Goal: Information Seeking & Learning: Learn about a topic

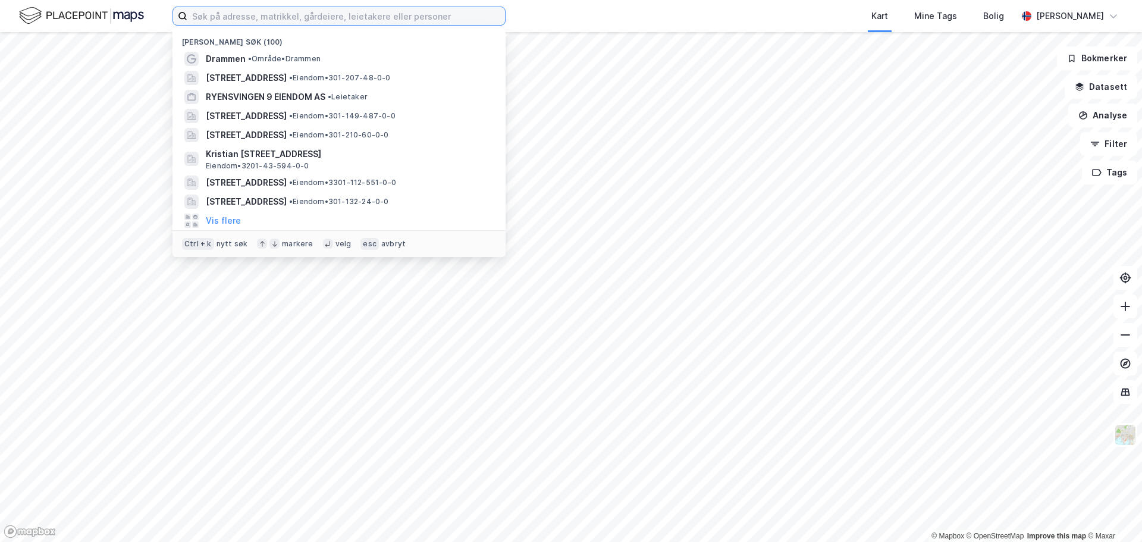
click at [278, 15] on input at bounding box center [346, 16] width 318 height 18
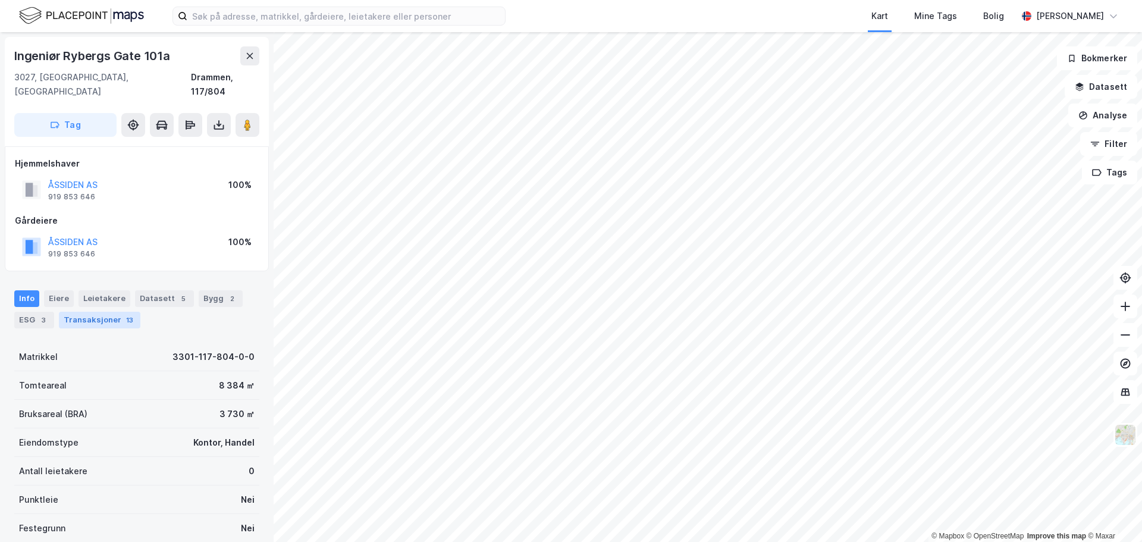
click at [106, 312] on div "Transaksjoner 13" at bounding box center [99, 320] width 81 height 17
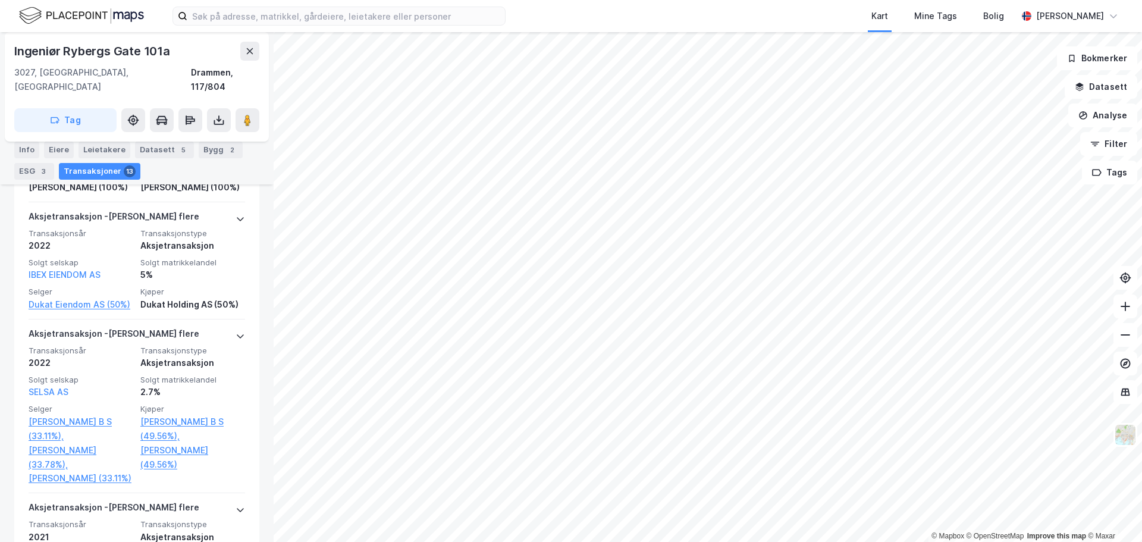
scroll to position [1043, 0]
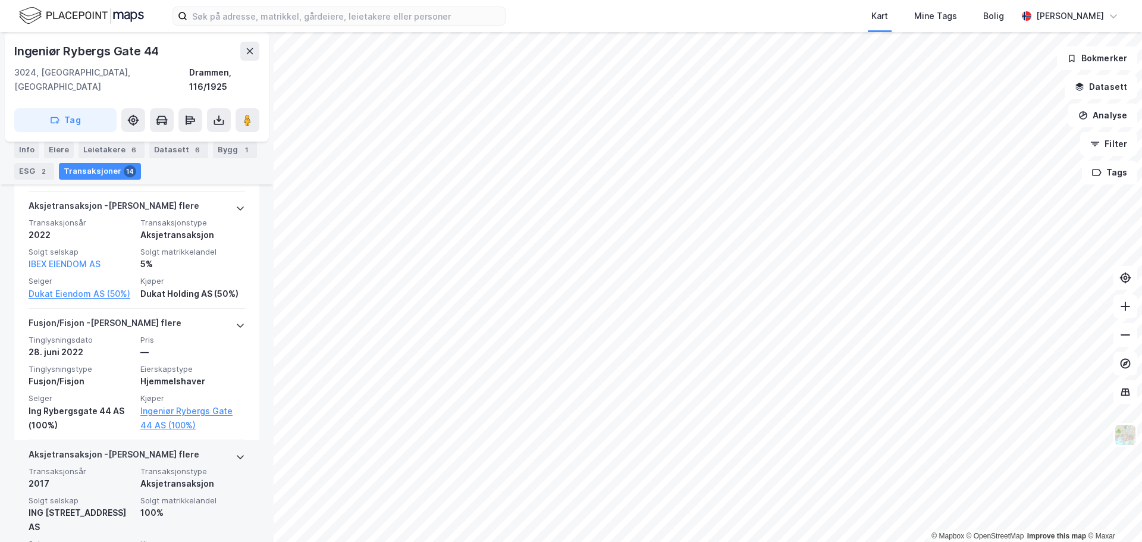
scroll to position [1258, 0]
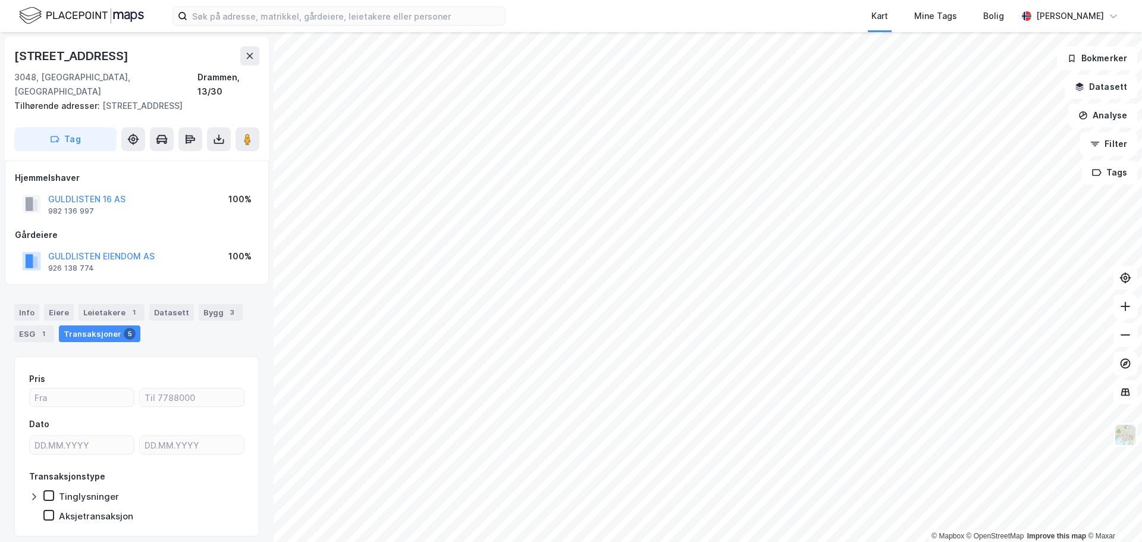
scroll to position [23, 0]
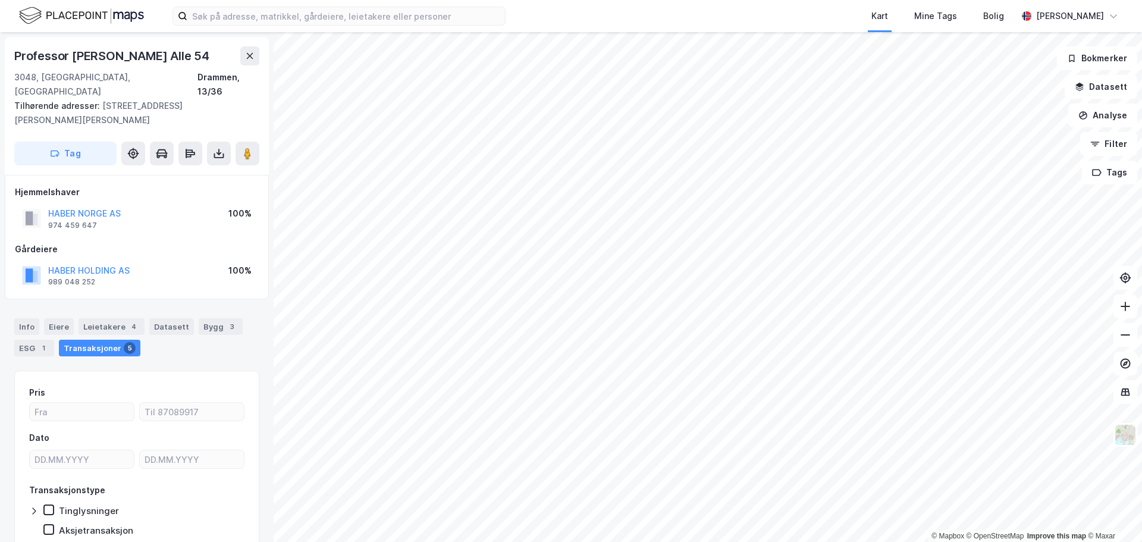
click at [415, 28] on div "Kart Mine Tags Bolig [PERSON_NAME]" at bounding box center [571, 16] width 1142 height 32
click at [420, 21] on input at bounding box center [346, 16] width 318 height 18
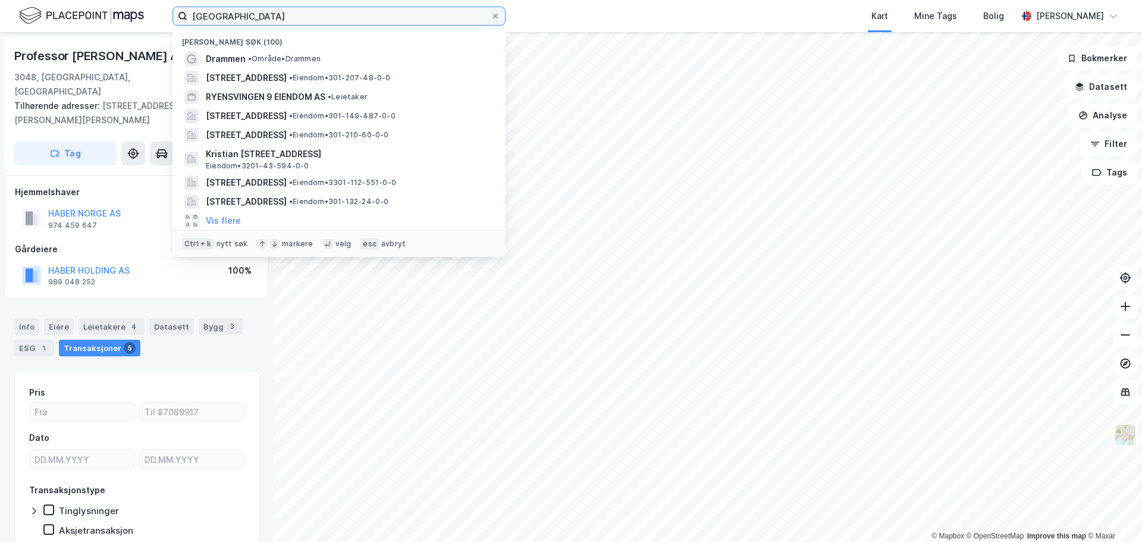
type input "[GEOGRAPHIC_DATA]"
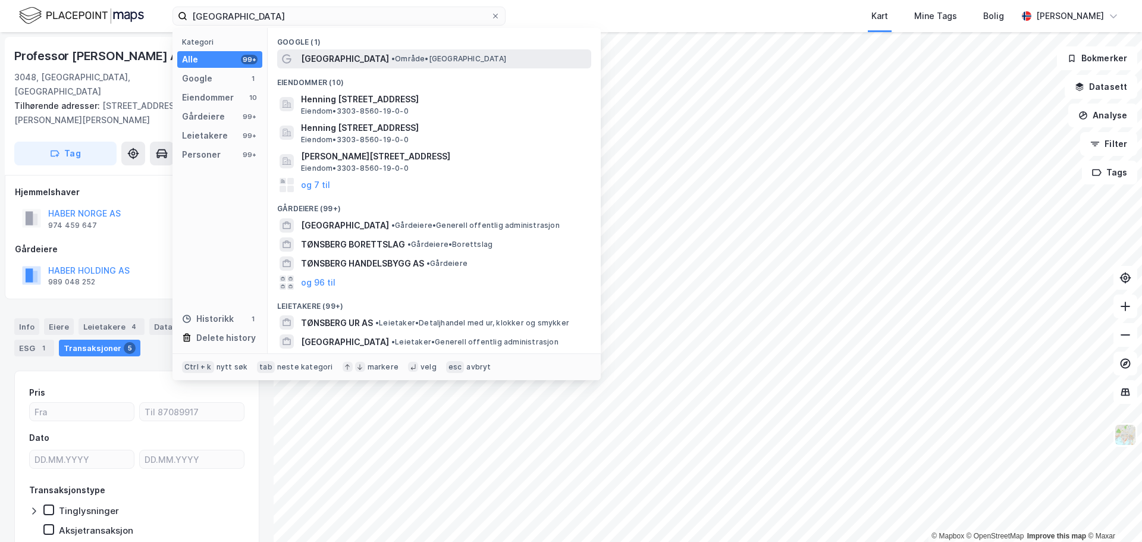
click at [391, 57] on span "• Område • [GEOGRAPHIC_DATA]" at bounding box center [448, 59] width 115 height 10
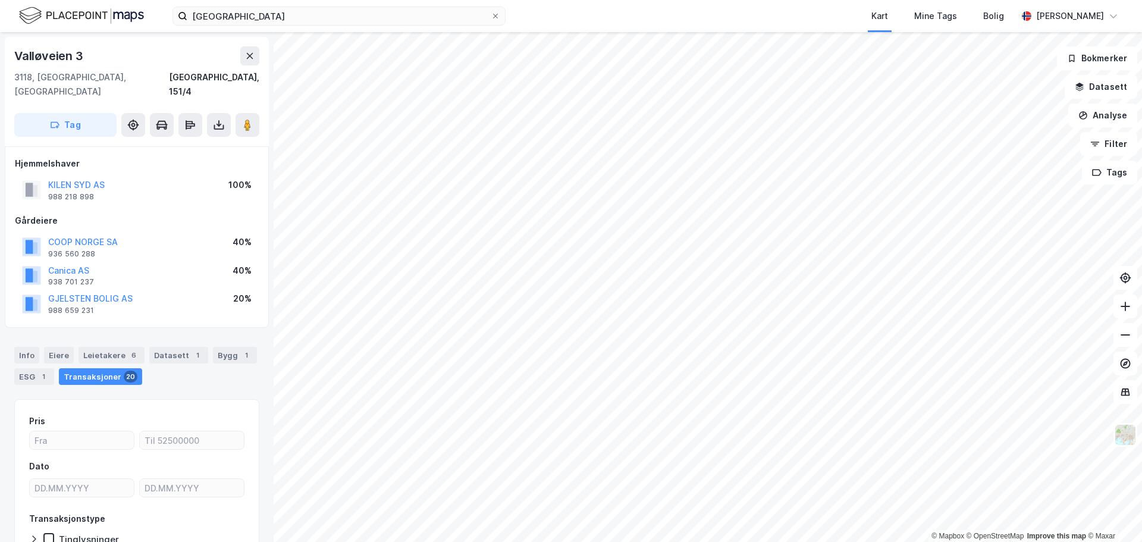
scroll to position [1, 0]
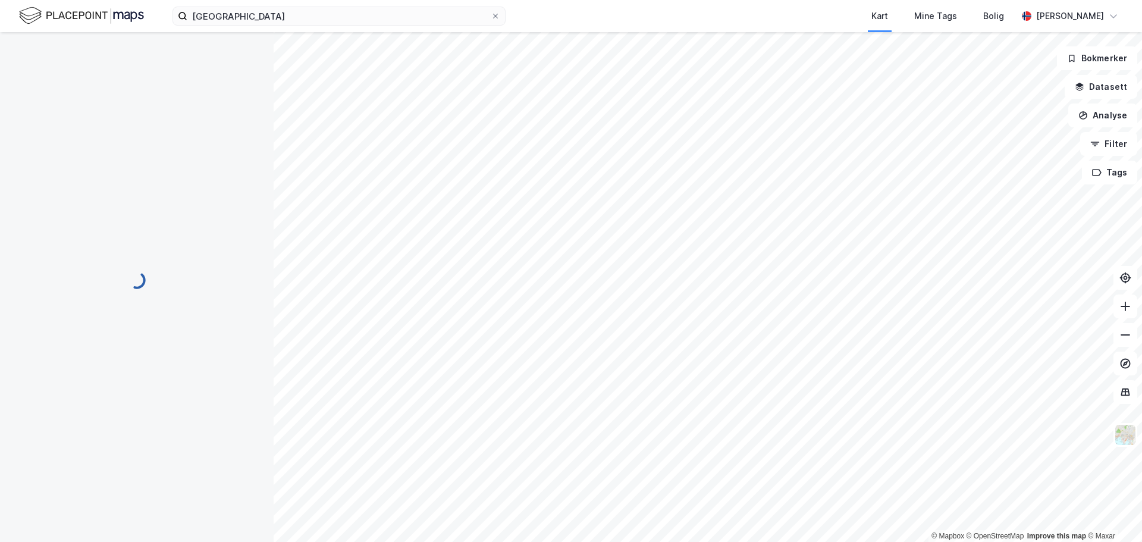
scroll to position [1, 0]
click at [574, 155] on button "Lukk" at bounding box center [571, 151] width 32 height 19
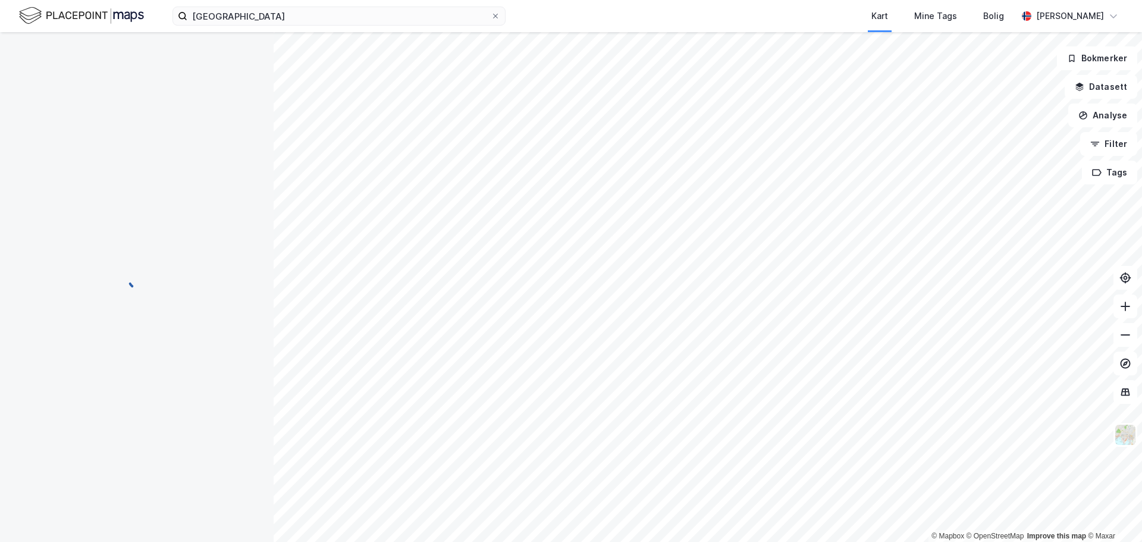
scroll to position [1, 0]
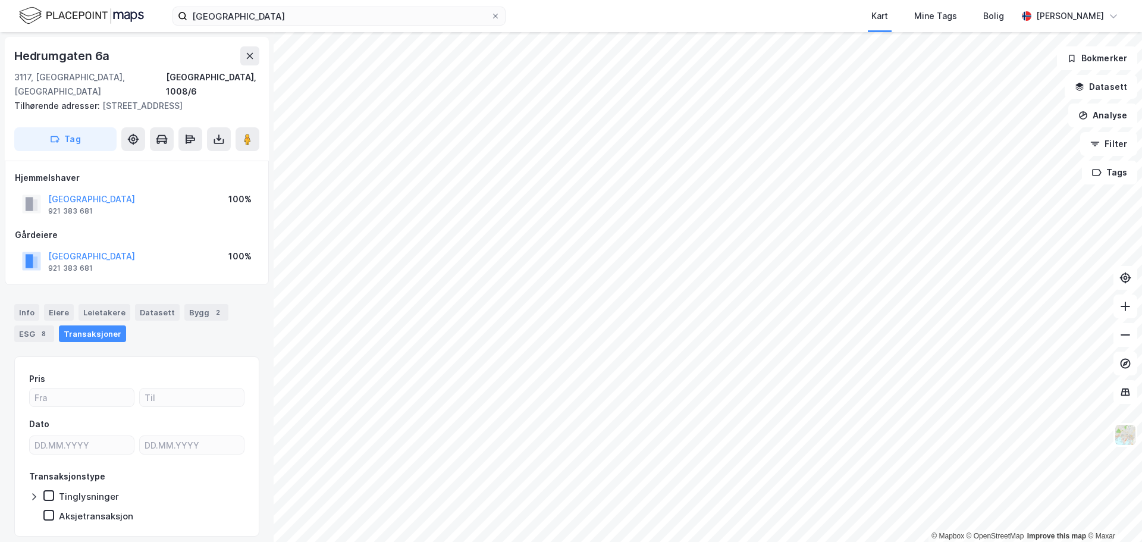
scroll to position [1, 0]
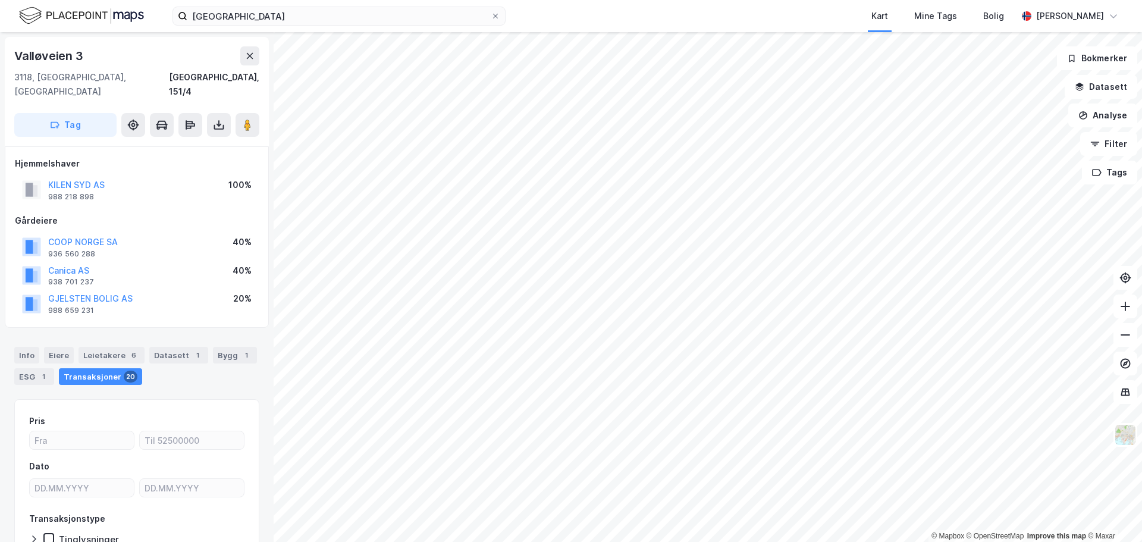
scroll to position [1, 0]
